Goal: Task Accomplishment & Management: Use online tool/utility

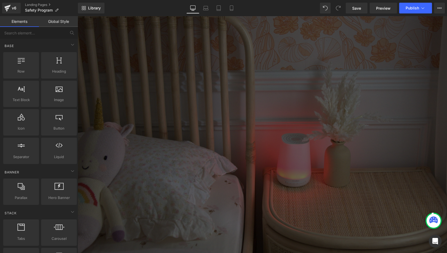
click at [78, 16] on span "Hero Banner" at bounding box center [78, 16] width 0 height 0
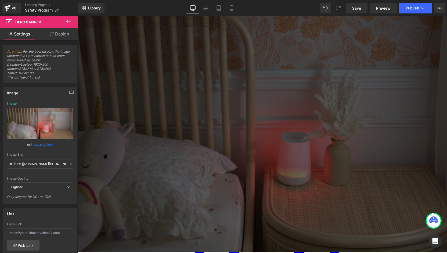
scroll to position [1, 0]
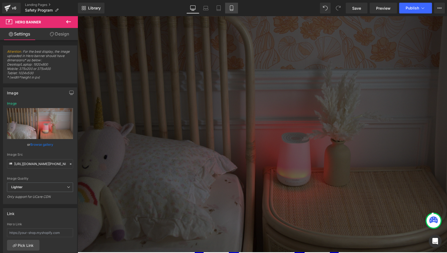
click at [232, 7] on icon at bounding box center [231, 7] width 5 height 5
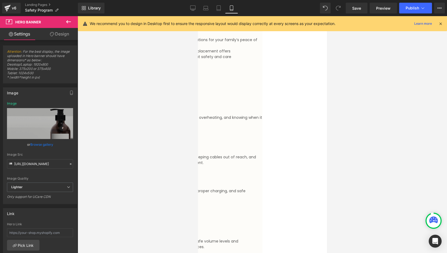
scroll to position [0, 0]
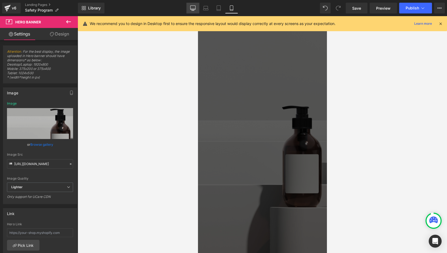
click at [193, 9] on icon at bounding box center [193, 9] width 5 height 0
type input "[URL][DOMAIN_NAME][PHONE_NUMBER]"
